Goal: Task Accomplishment & Management: Manage account settings

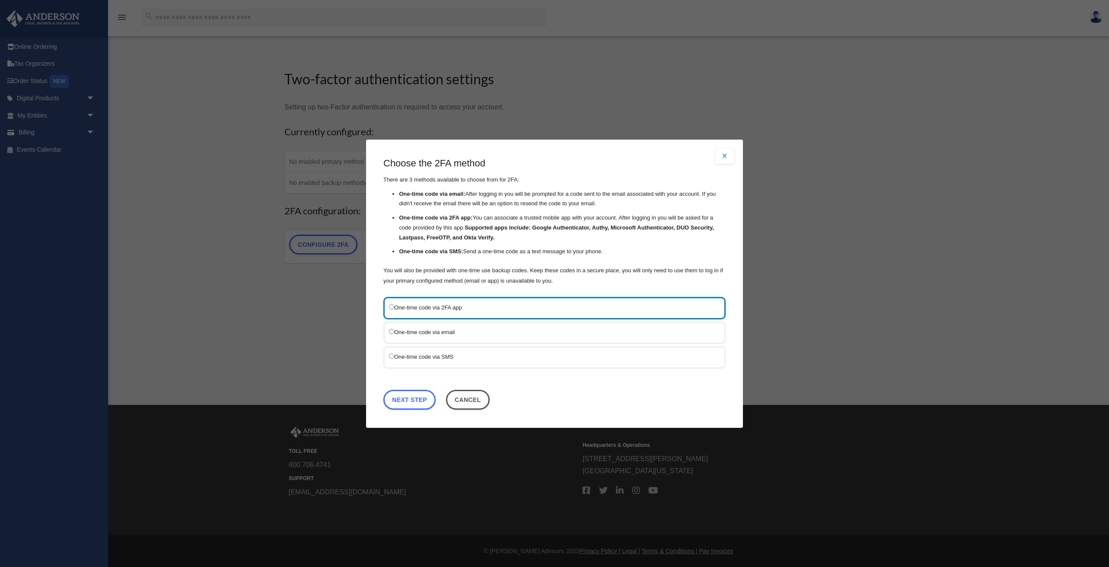
click at [440, 359] on label "One-time code via SMS" at bounding box center [550, 357] width 323 height 10
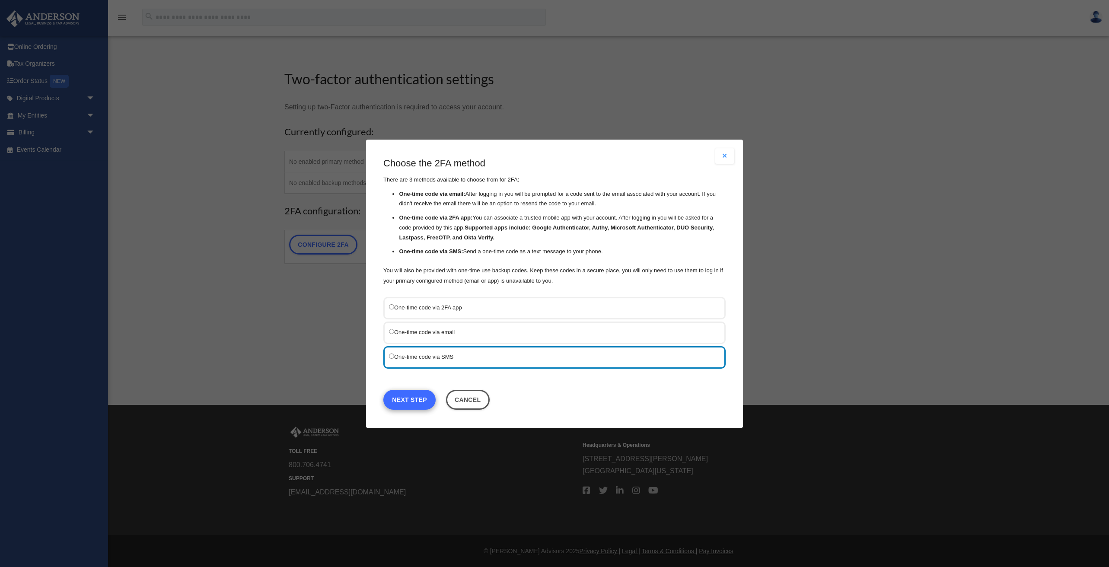
click at [415, 396] on link "Next Step" at bounding box center [410, 400] width 52 height 20
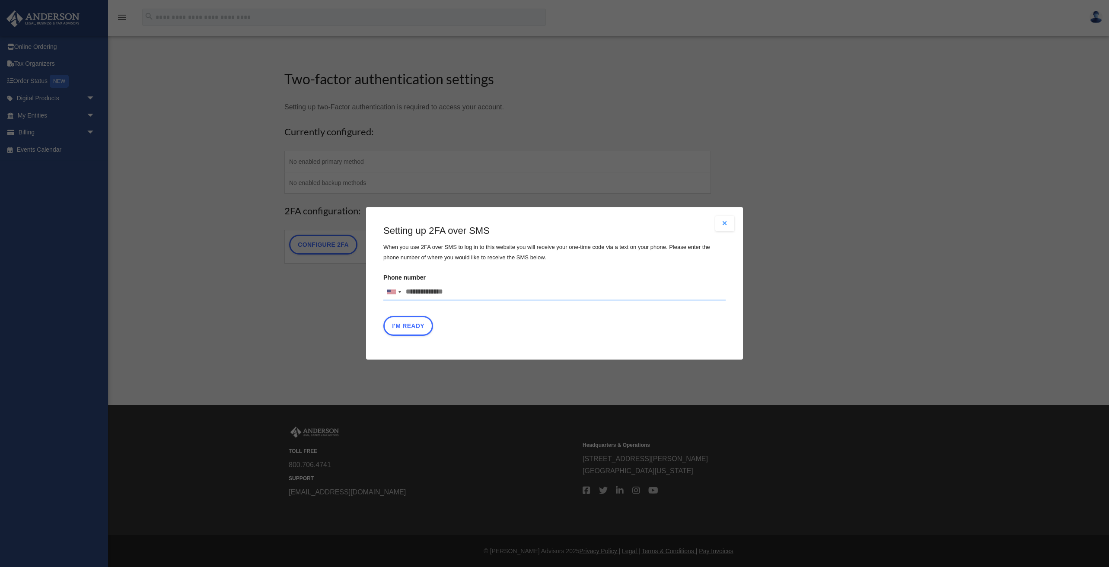
click at [434, 293] on input "Phone number United States +1 United Kingdom +44 Afghanistan (‫افغانستان‬‎) +93…" at bounding box center [555, 292] width 342 height 17
type input "**********"
click at [410, 328] on button "I'm Ready" at bounding box center [409, 326] width 50 height 20
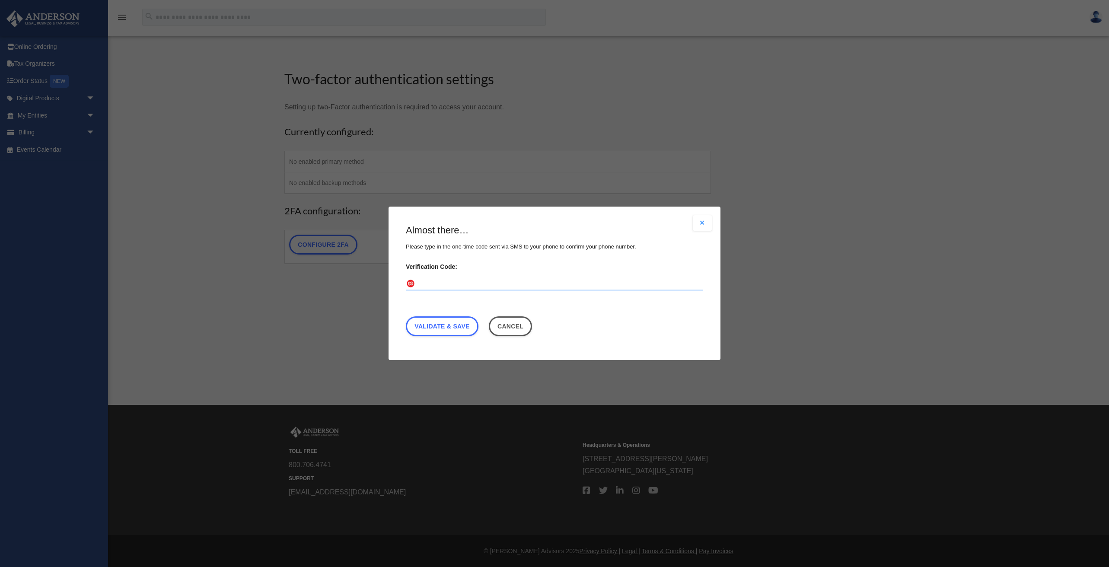
click at [456, 285] on input "Verification Code:" at bounding box center [554, 285] width 297 height 14
type input "******"
click at [440, 327] on link "Validate & Save" at bounding box center [442, 327] width 73 height 20
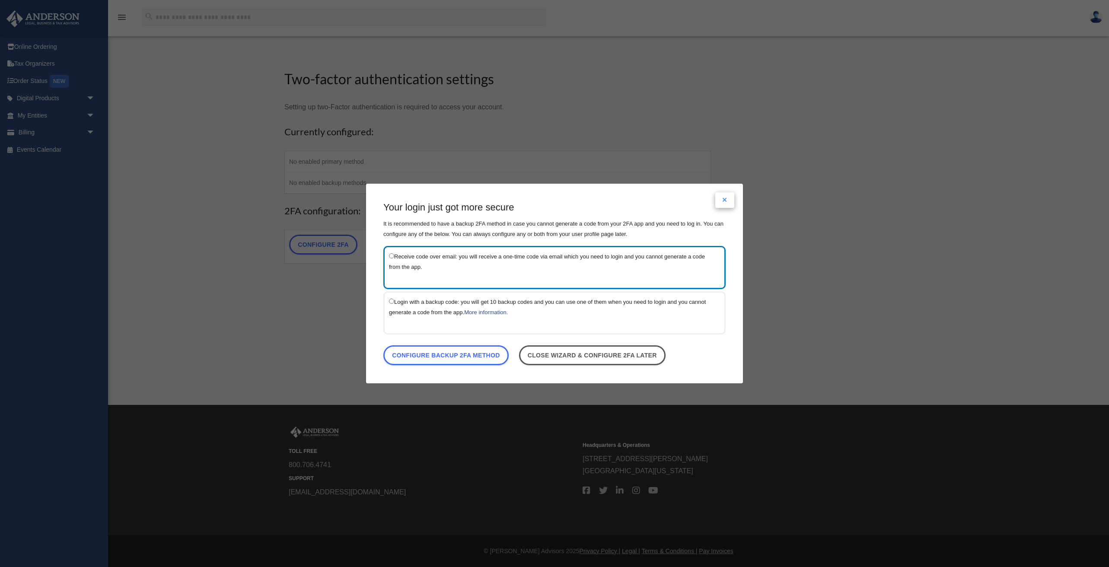
click at [729, 198] on button "Close modal" at bounding box center [725, 200] width 19 height 16
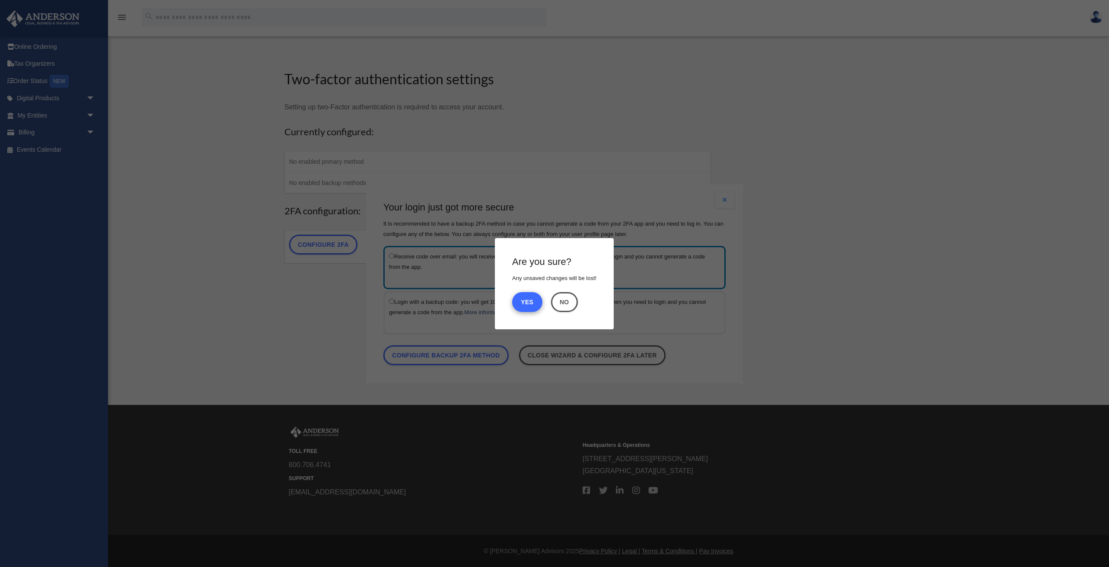
click at [527, 305] on button "Yes" at bounding box center [527, 302] width 30 height 20
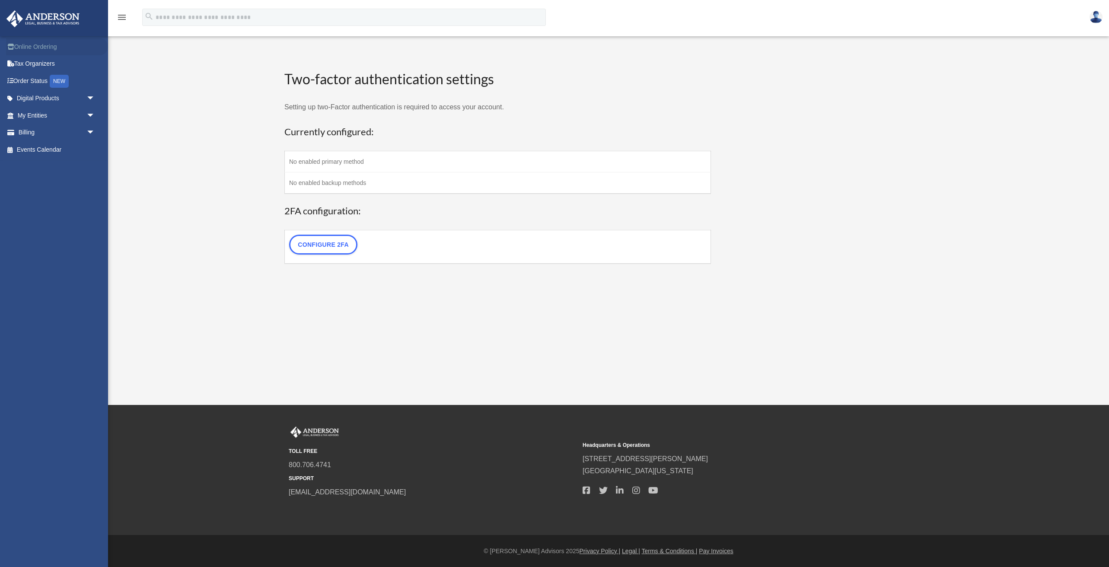
click at [34, 49] on link "Online Ordering" at bounding box center [57, 46] width 102 height 17
click at [37, 65] on link "Tax Organizers" at bounding box center [57, 63] width 102 height 17
click at [38, 80] on link "Order Status NEW" at bounding box center [57, 81] width 102 height 18
click at [39, 101] on link "Digital Products arrow_drop_down" at bounding box center [57, 98] width 102 height 17
click at [38, 113] on link "My Entities arrow_drop_down" at bounding box center [57, 115] width 102 height 17
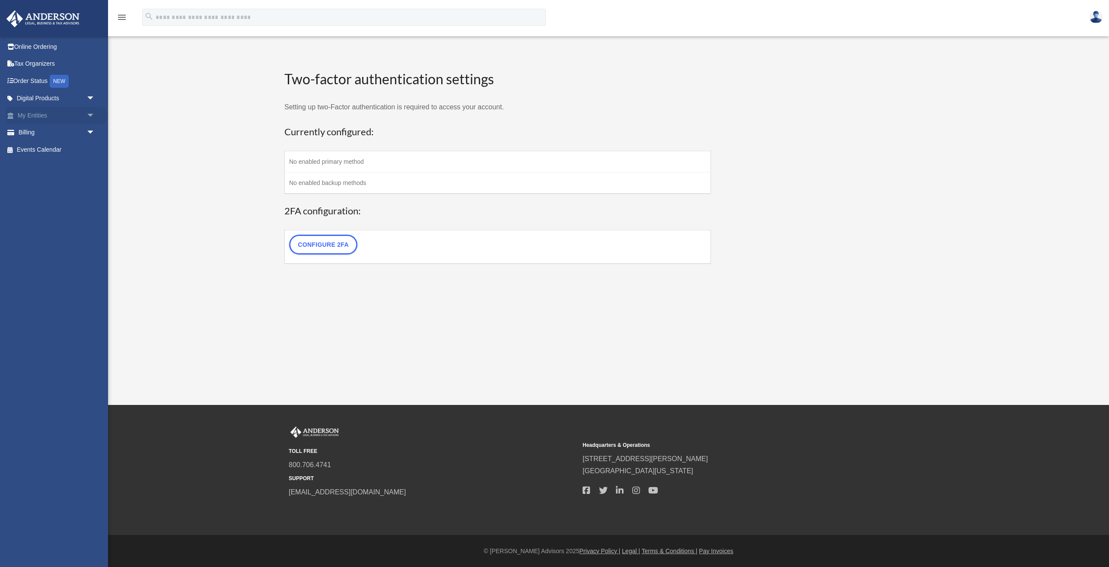
click at [32, 115] on link "My Entities arrow_drop_down" at bounding box center [57, 115] width 102 height 17
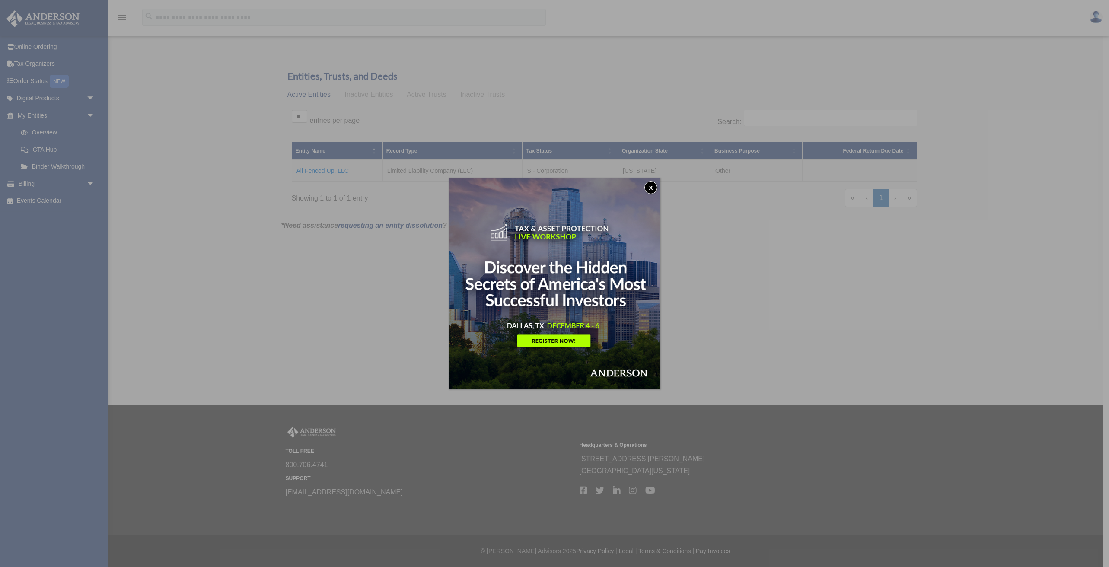
click at [649, 187] on button "x" at bounding box center [651, 187] width 13 height 13
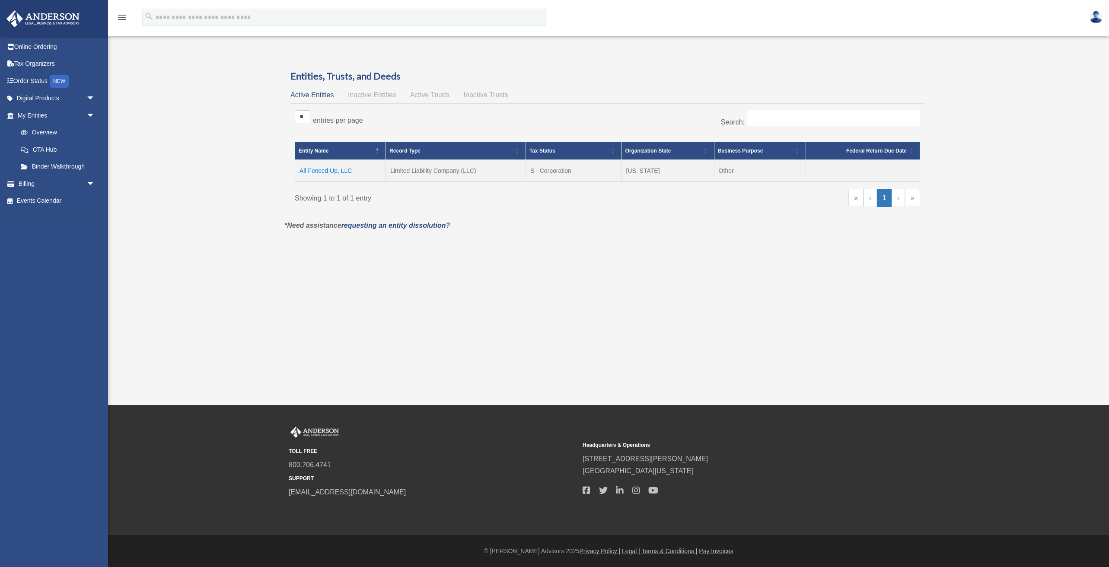
click at [313, 169] on td "All Fenced Up, LLC" at bounding box center [340, 171] width 91 height 22
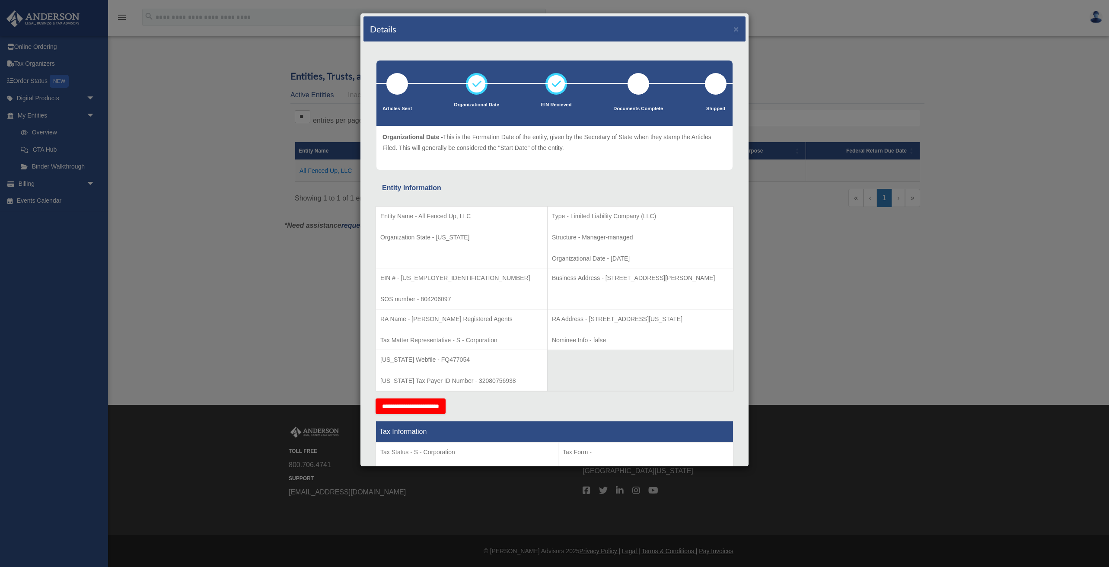
click at [258, 212] on div "Details × Articles Sent Organizational Date" at bounding box center [554, 283] width 1109 height 567
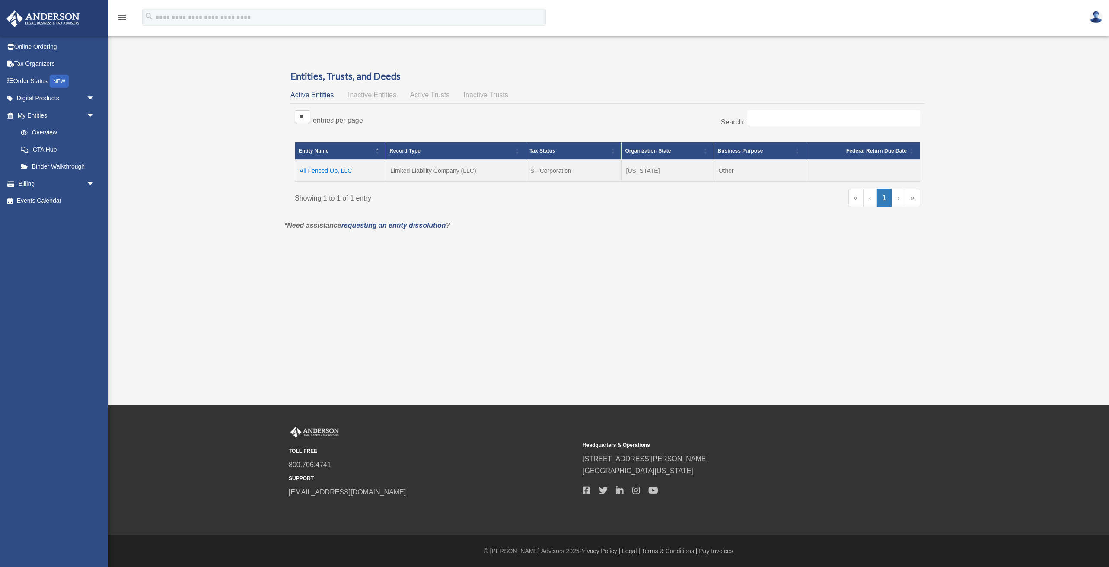
click at [330, 172] on td "All Fenced Up, LLC" at bounding box center [340, 171] width 91 height 22
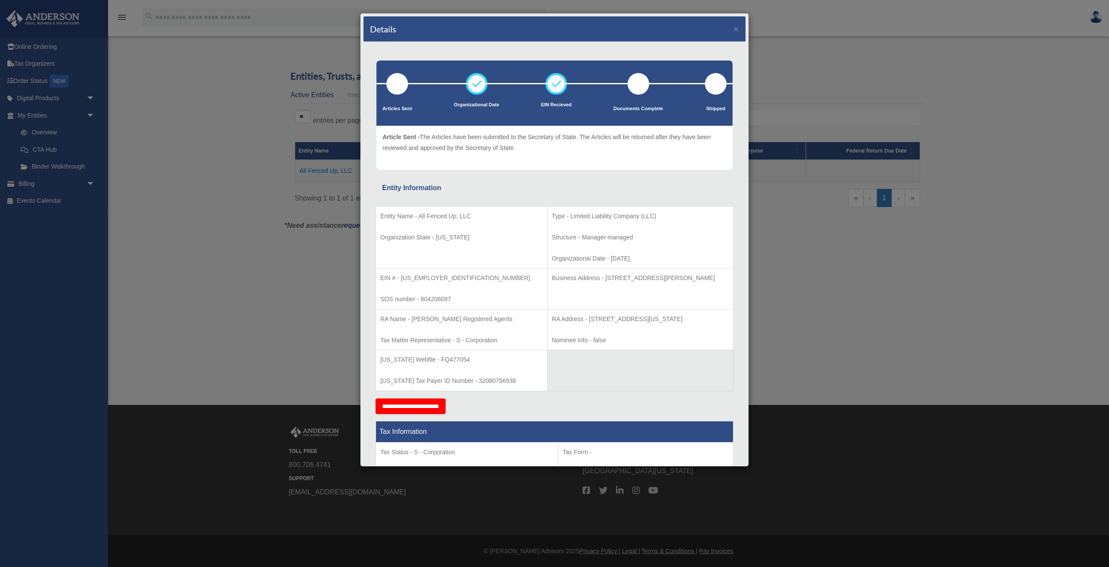
click at [38, 48] on div "Details × Articles Sent Organizational Date" at bounding box center [554, 283] width 1109 height 567
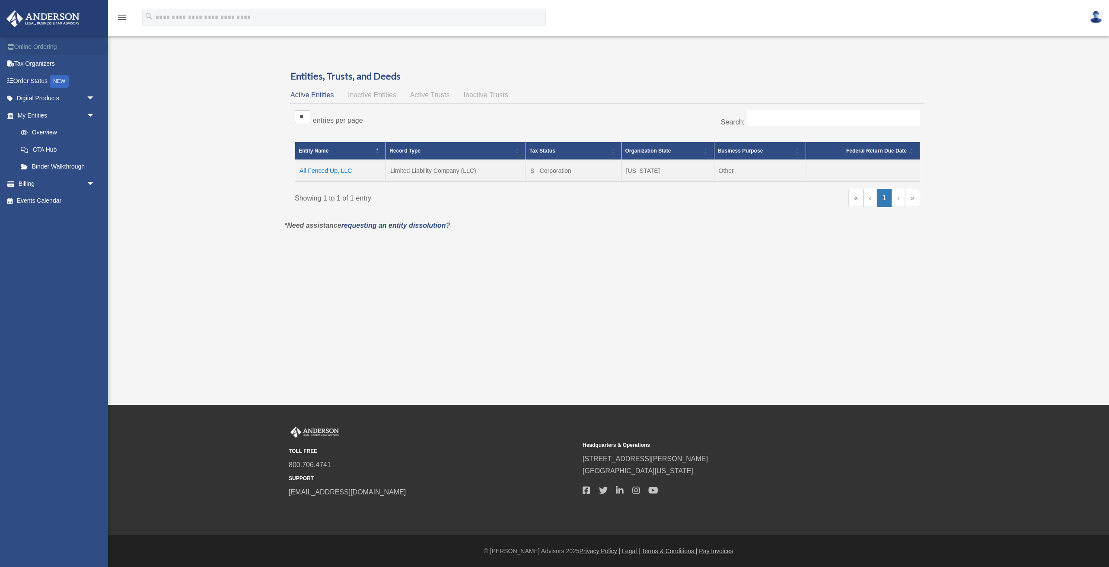
click at [39, 48] on link "Online Ordering" at bounding box center [57, 46] width 102 height 17
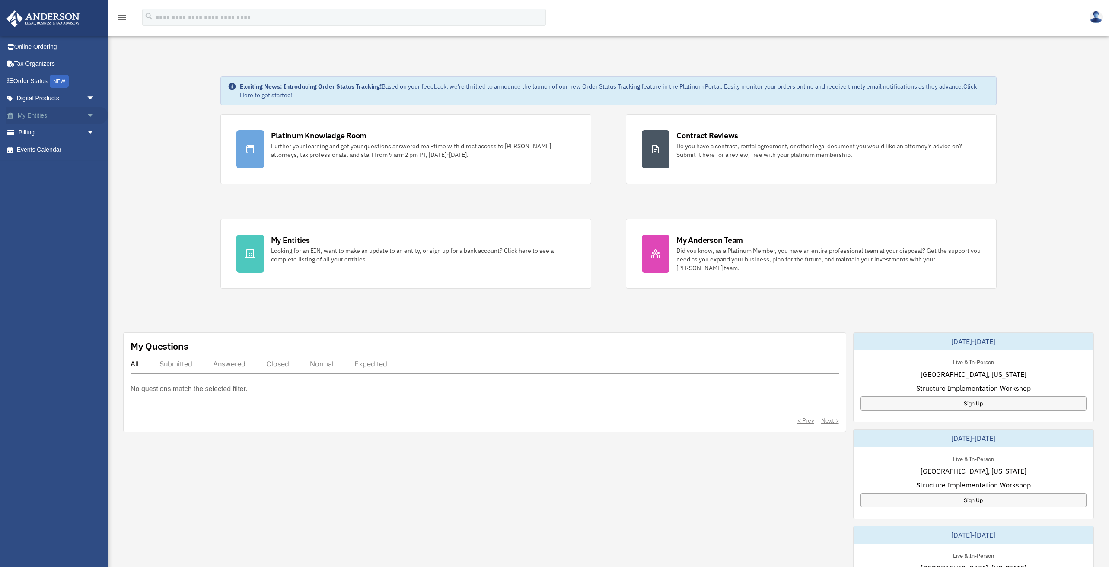
click at [56, 113] on link "My Entities arrow_drop_down" at bounding box center [57, 115] width 102 height 17
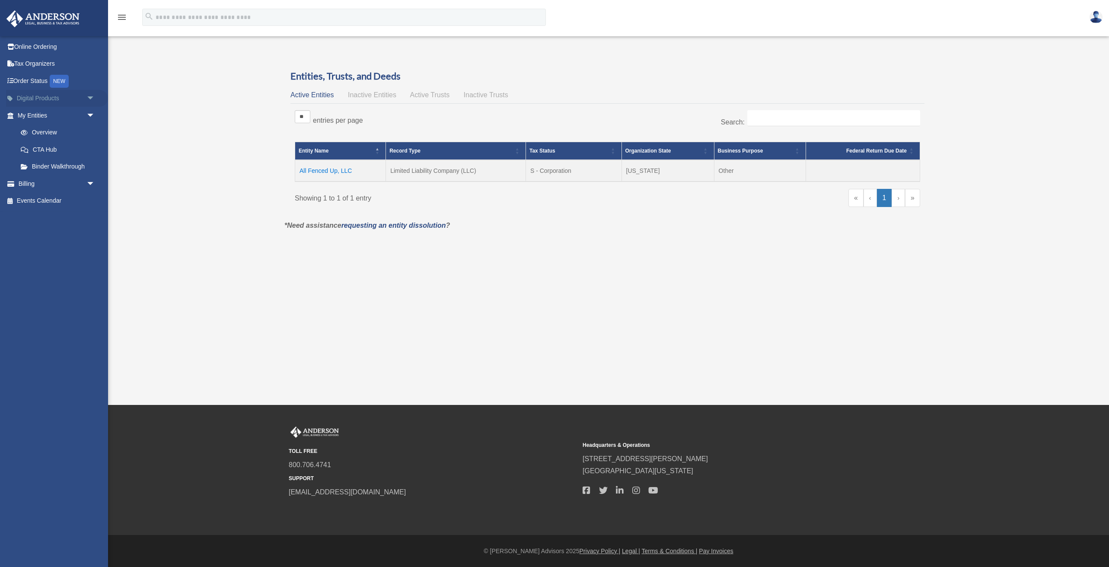
click at [56, 99] on link "Digital Products arrow_drop_down" at bounding box center [57, 98] width 102 height 17
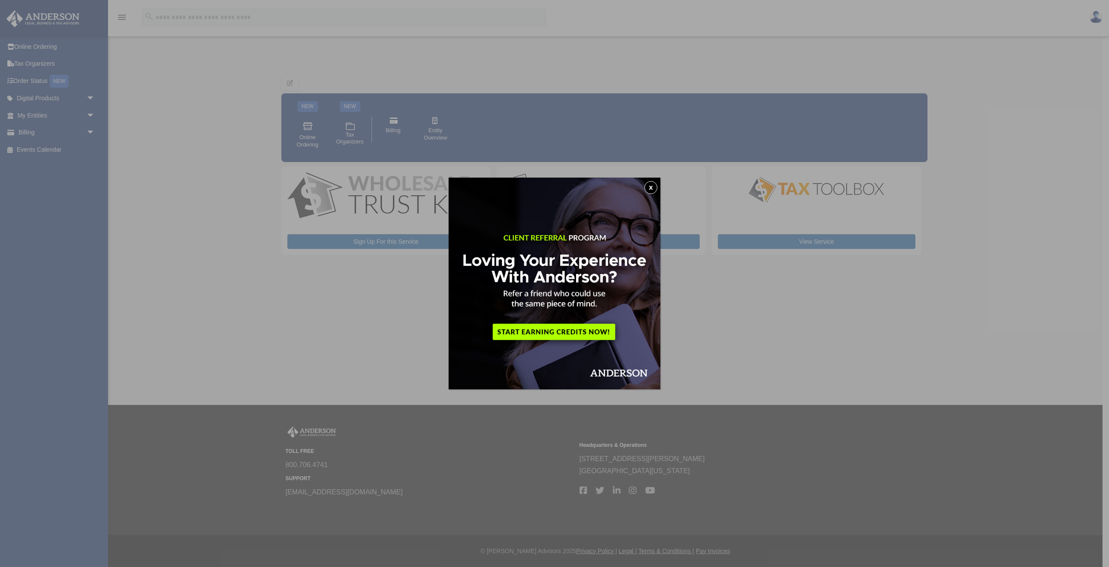
click at [653, 185] on button "x" at bounding box center [651, 187] width 13 height 13
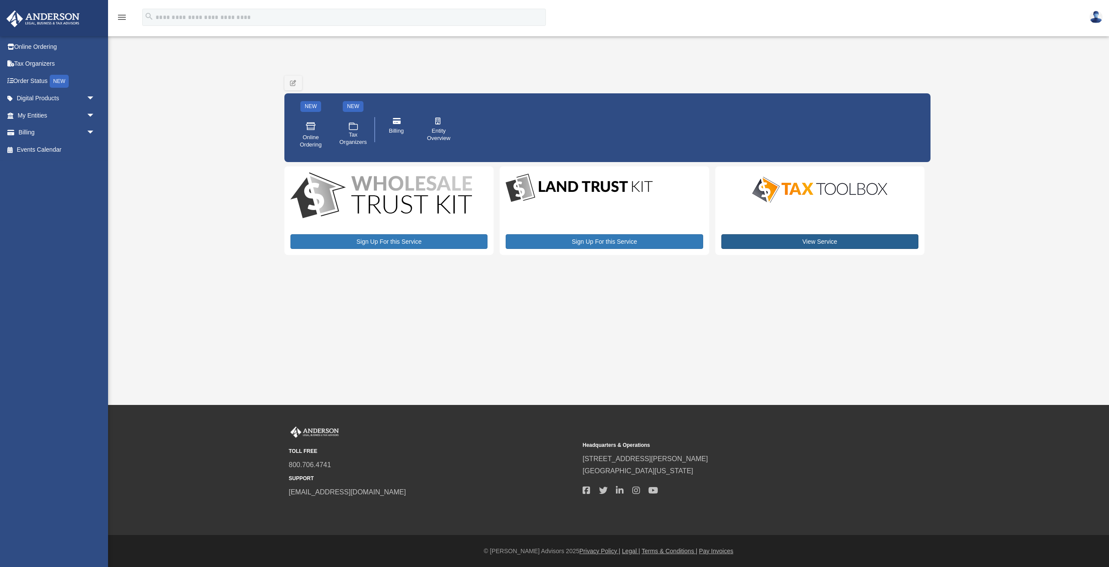
click at [817, 240] on link "View Service" at bounding box center [820, 241] width 197 height 15
click at [1095, 11] on img at bounding box center [1096, 17] width 13 height 13
click at [1048, 38] on link "[EMAIL_ADDRESS][DOMAIN_NAME]" at bounding box center [1056, 45] width 93 height 26
click at [54, 18] on img at bounding box center [43, 18] width 78 height 17
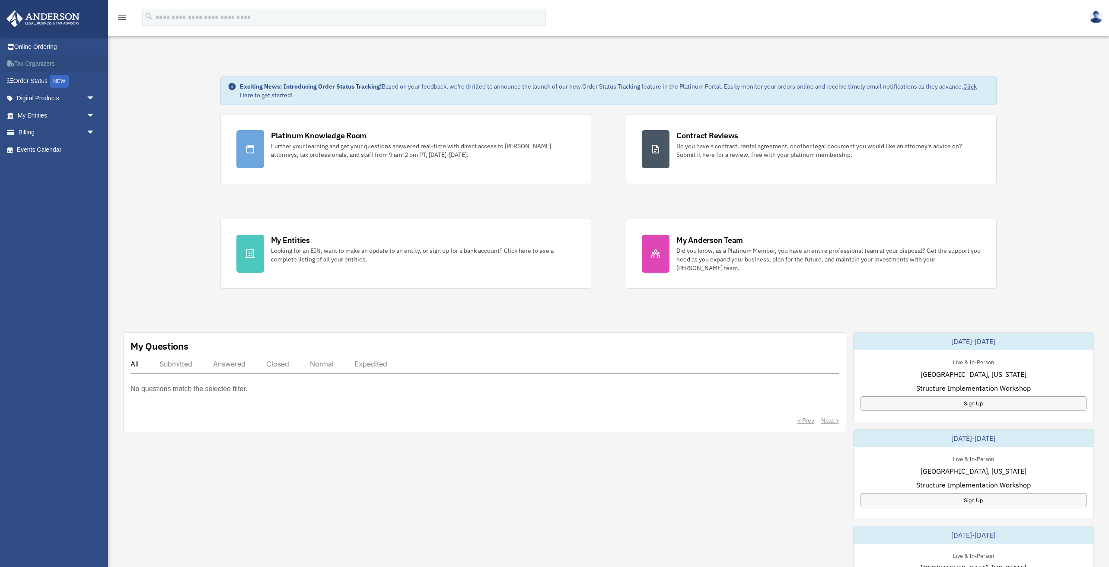
click at [33, 59] on link "Tax Organizers" at bounding box center [57, 63] width 102 height 17
